Goal: Navigation & Orientation: Find specific page/section

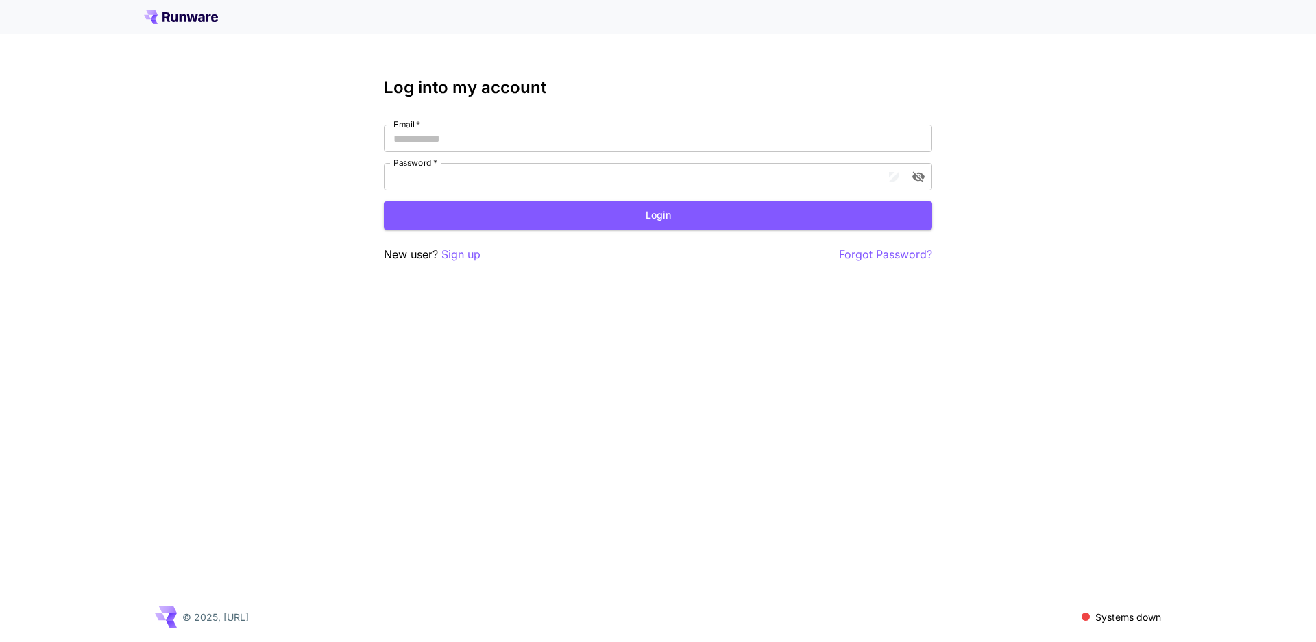
type input "**********"
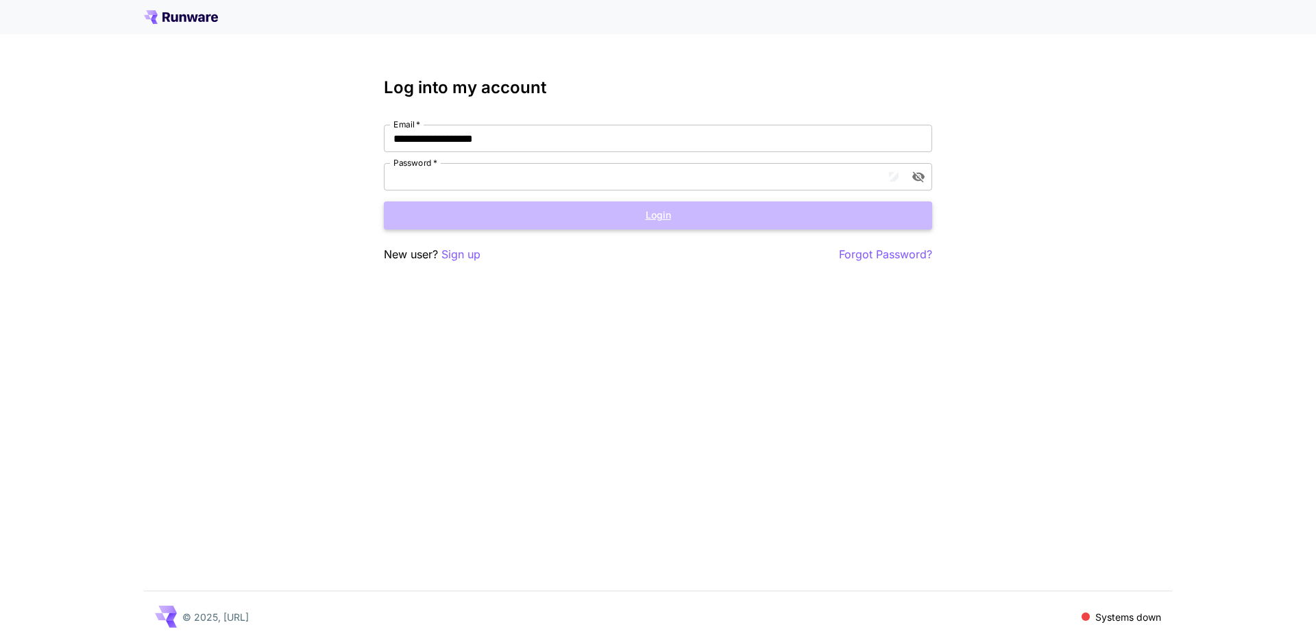
click at [627, 215] on button "Login" at bounding box center [658, 216] width 548 height 28
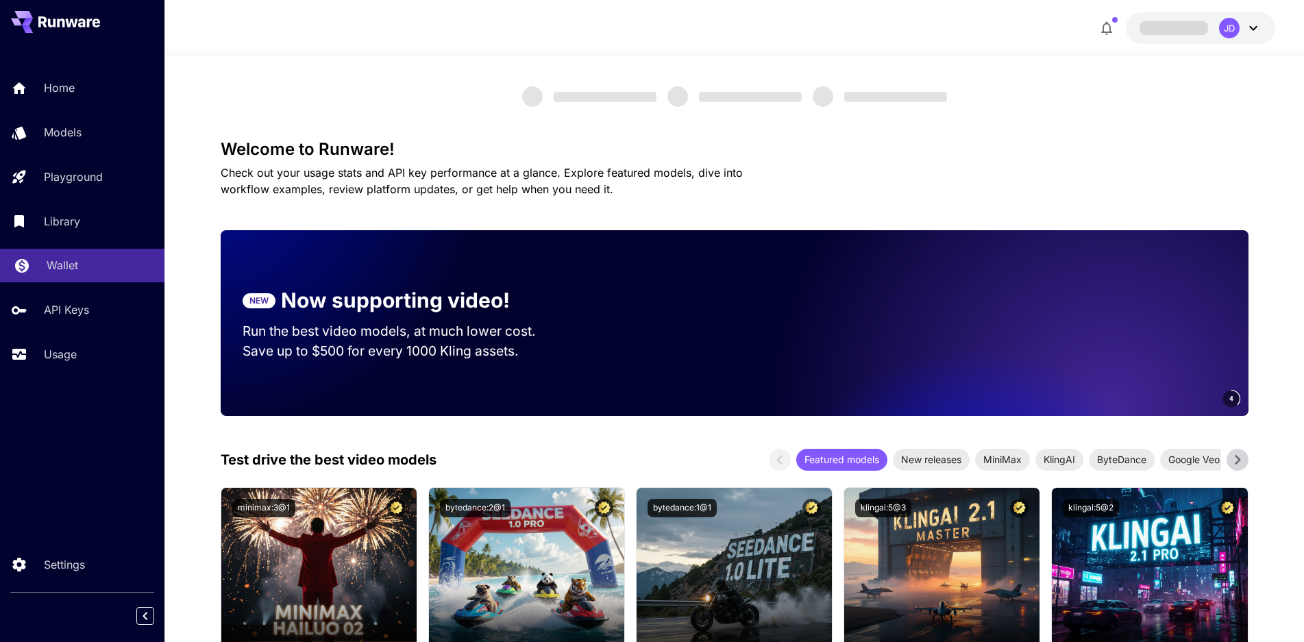
click at [68, 265] on p "Wallet" at bounding box center [63, 265] width 32 height 16
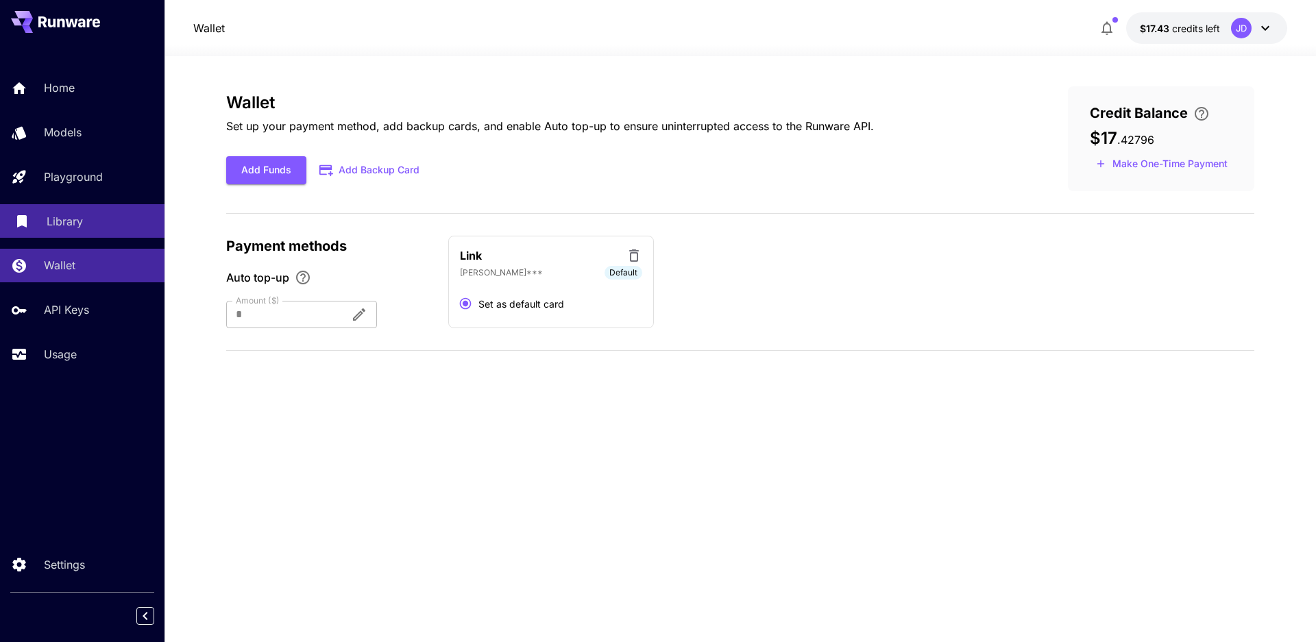
click at [66, 223] on p "Library" at bounding box center [65, 221] width 36 height 16
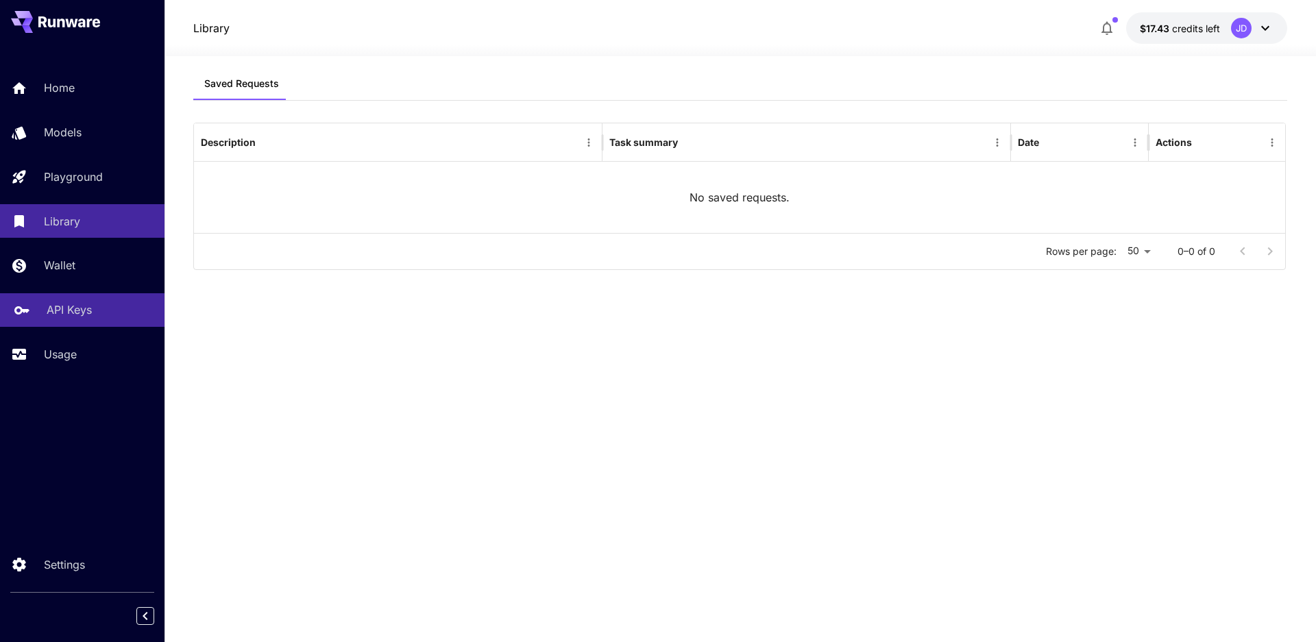
click at [75, 315] on p "API Keys" at bounding box center [69, 310] width 45 height 16
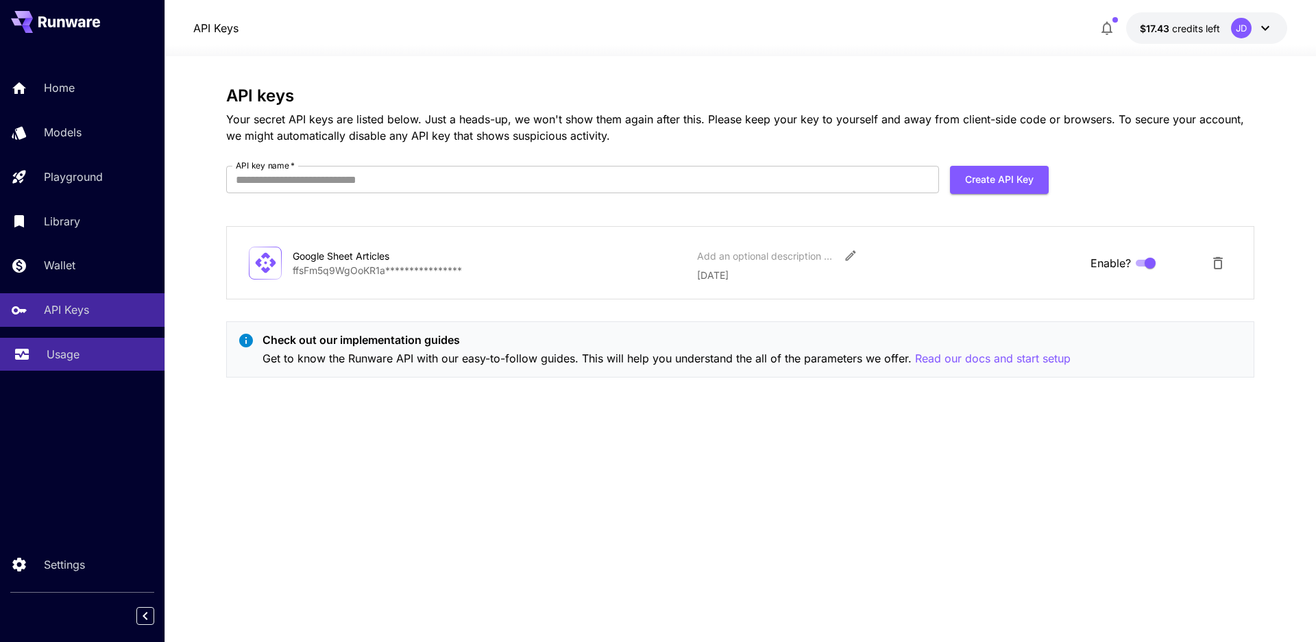
click at [70, 356] on p "Usage" at bounding box center [63, 354] width 33 height 16
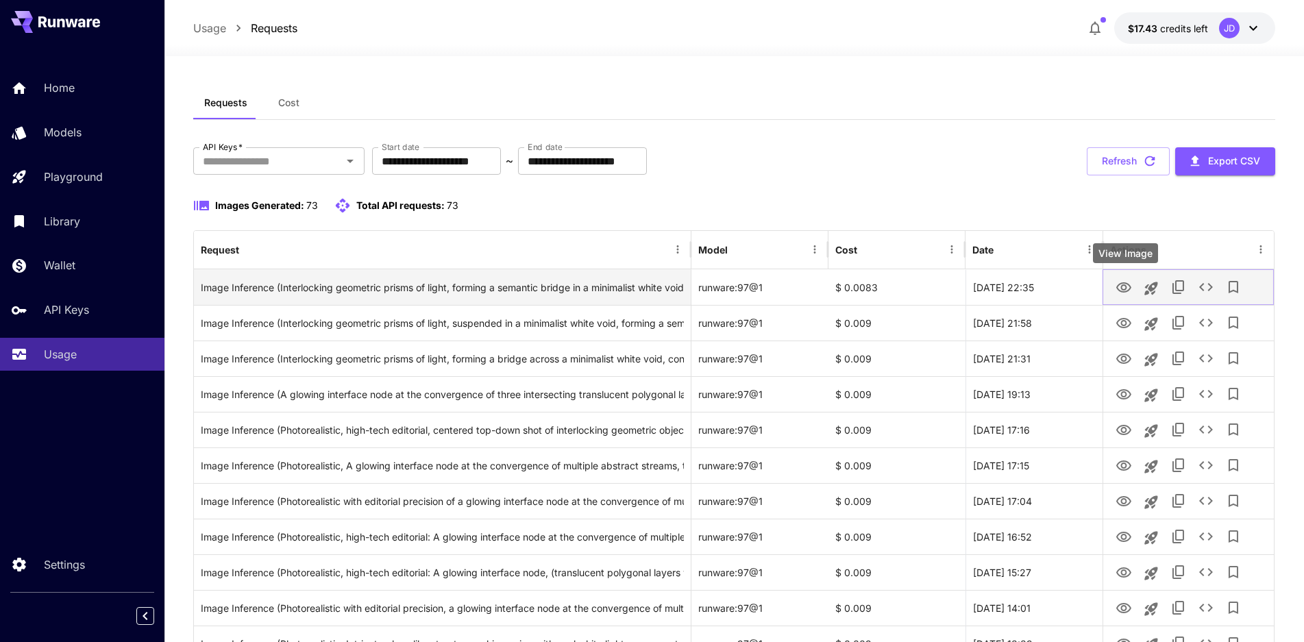
click at [1121, 283] on icon "View Image" at bounding box center [1124, 288] width 16 height 16
